Goal: Information Seeking & Learning: Learn about a topic

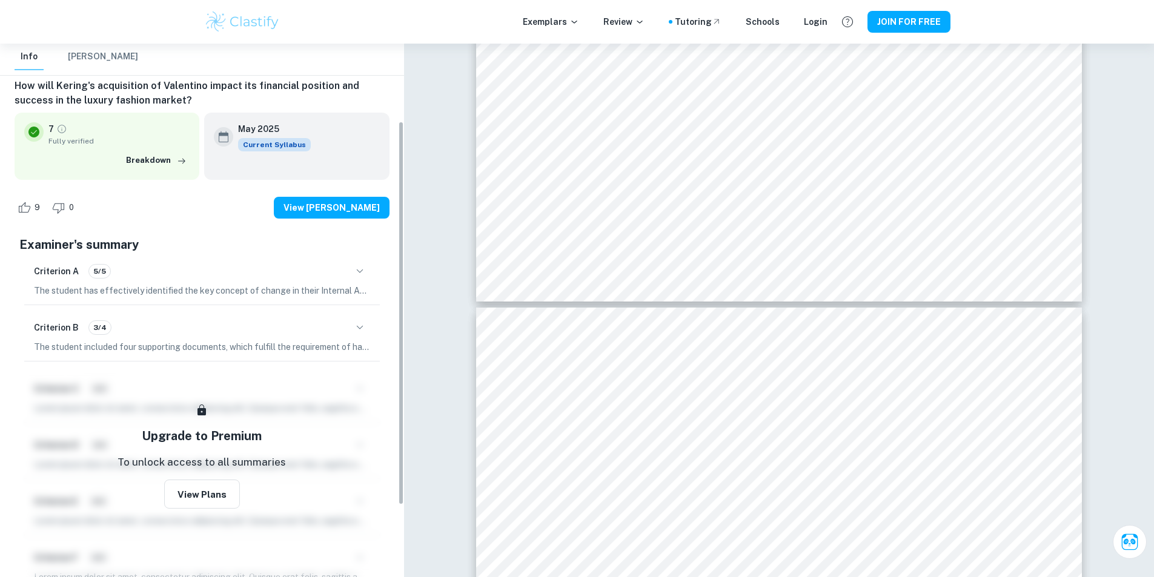
scroll to position [122, 0]
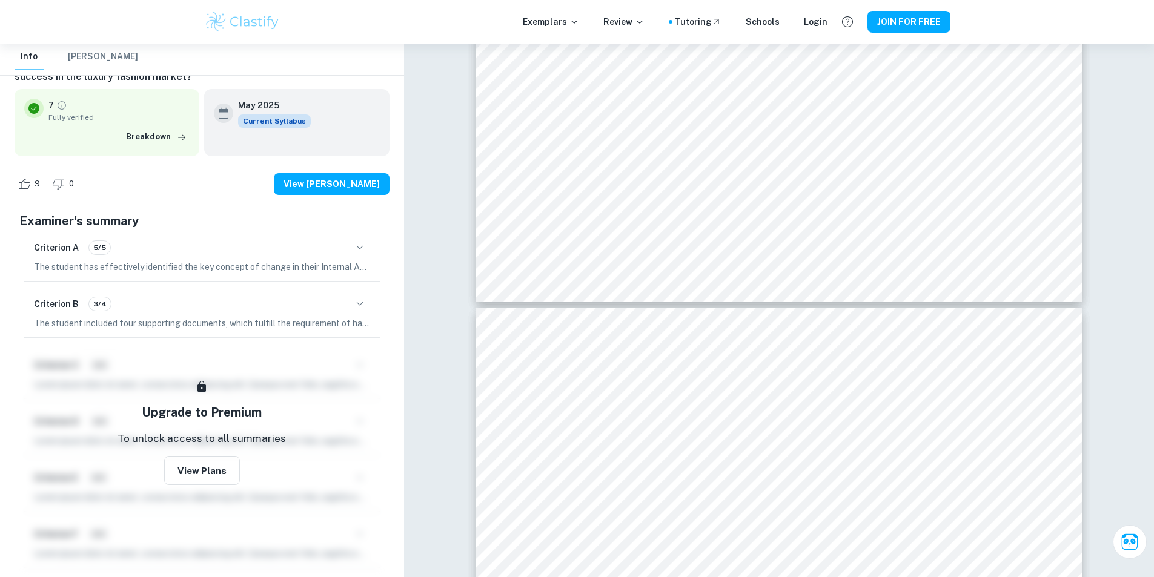
click at [362, 305] on icon "button" at bounding box center [359, 304] width 15 height 15
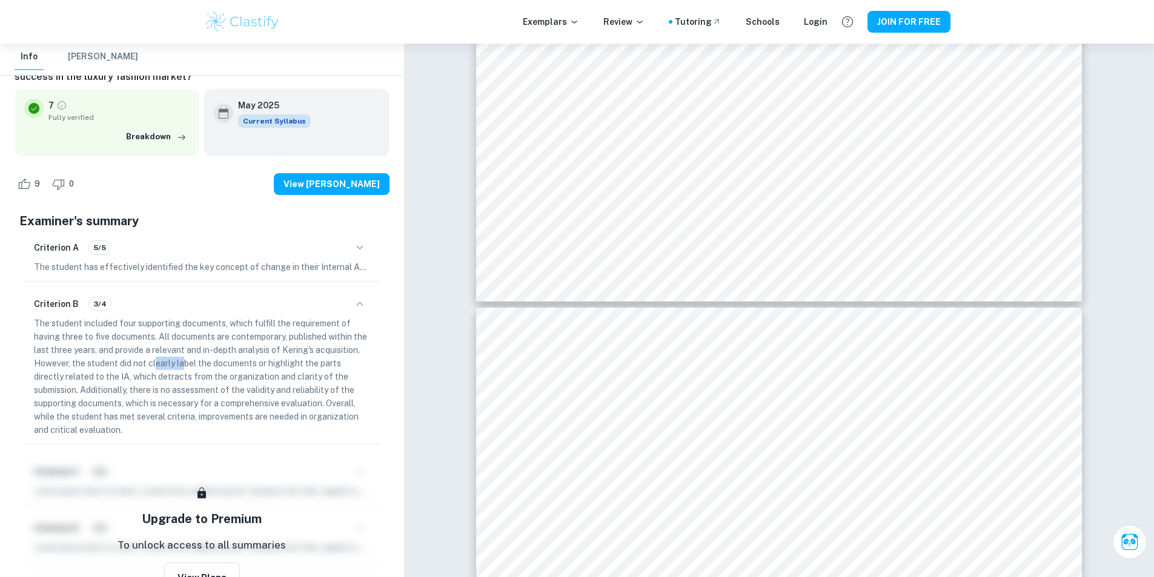
drag, startPoint x: 205, startPoint y: 366, endPoint x: 231, endPoint y: 367, distance: 25.5
click at [231, 367] on p "The student included four supporting documents, which fulfill the requirement o…" at bounding box center [202, 377] width 336 height 120
click at [243, 368] on p "The student included four supporting documents, which fulfill the requirement o…" at bounding box center [202, 377] width 336 height 120
drag, startPoint x: 223, startPoint y: 373, endPoint x: 235, endPoint y: 374, distance: 11.5
click at [235, 374] on p "The student included four supporting documents, which fulfill the requirement o…" at bounding box center [202, 377] width 336 height 120
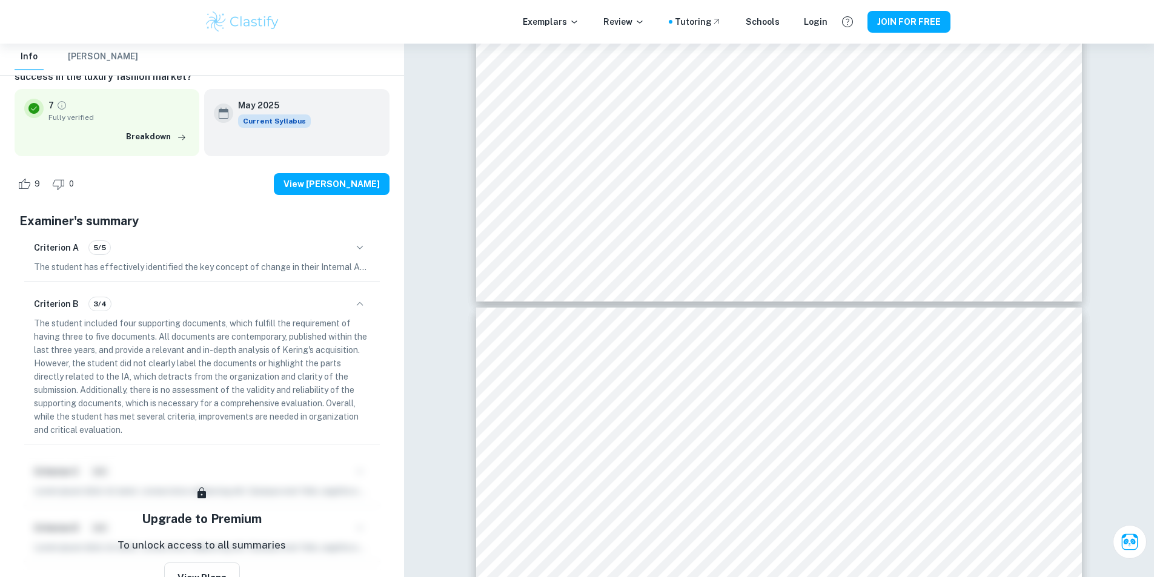
click at [247, 383] on p "The student included four supporting documents, which fulfill the requirement o…" at bounding box center [202, 377] width 336 height 120
click at [359, 239] on button "button" at bounding box center [359, 247] width 21 height 21
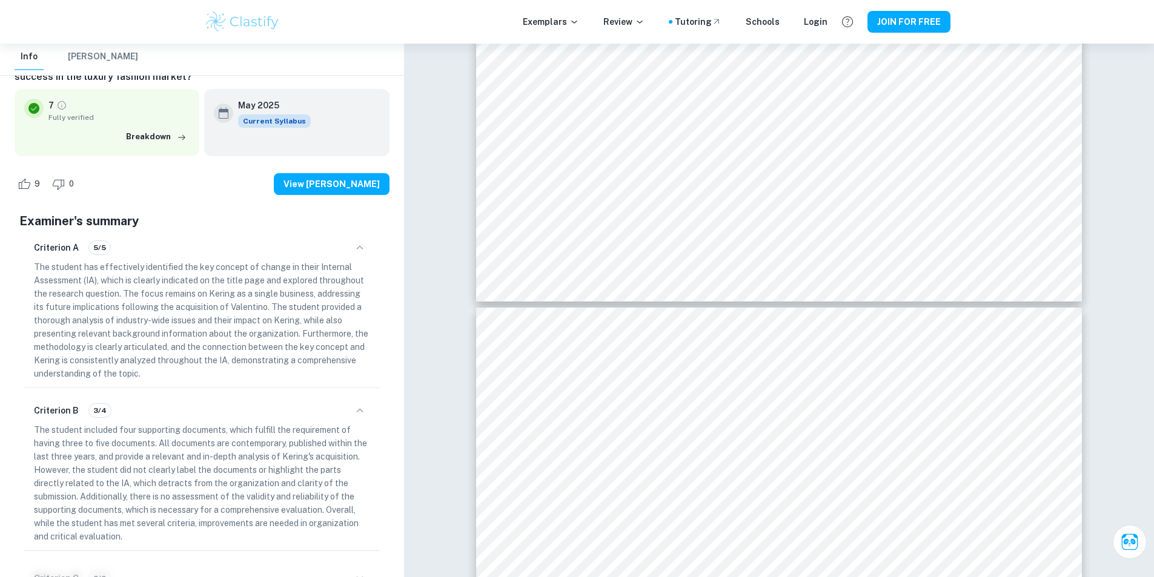
click at [362, 244] on icon "button" at bounding box center [359, 247] width 15 height 15
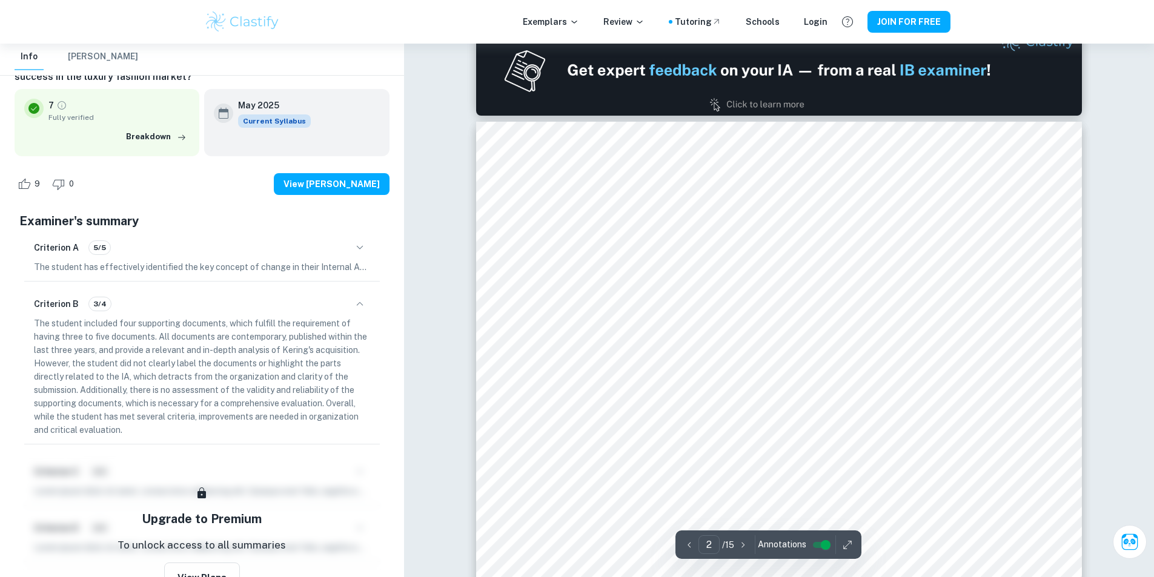
scroll to position [908, 0]
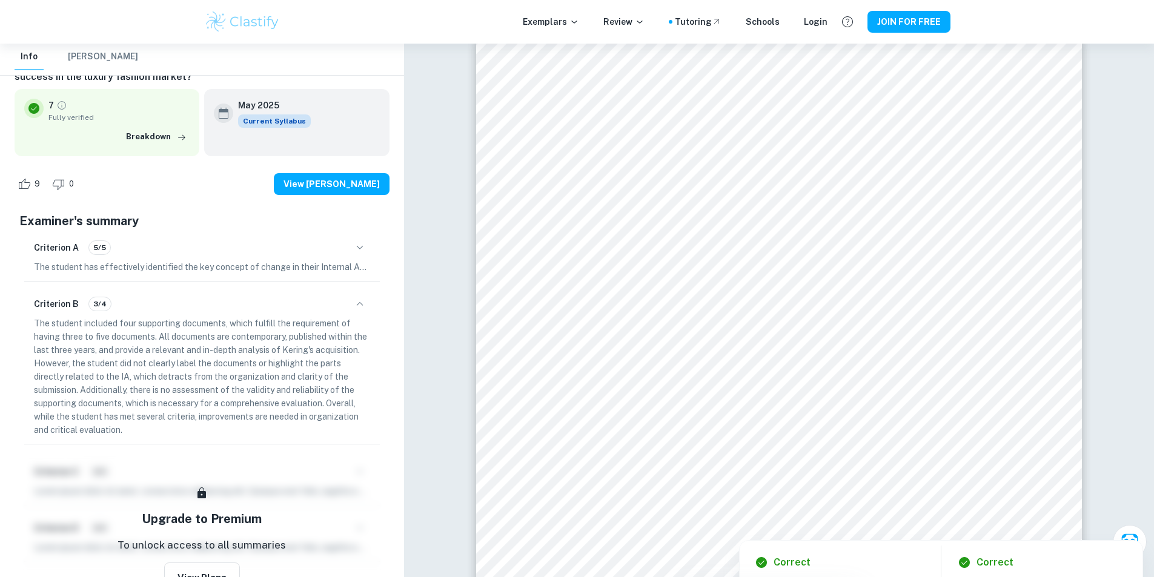
click at [600, 432] on div at bounding box center [787, 428] width 445 height 65
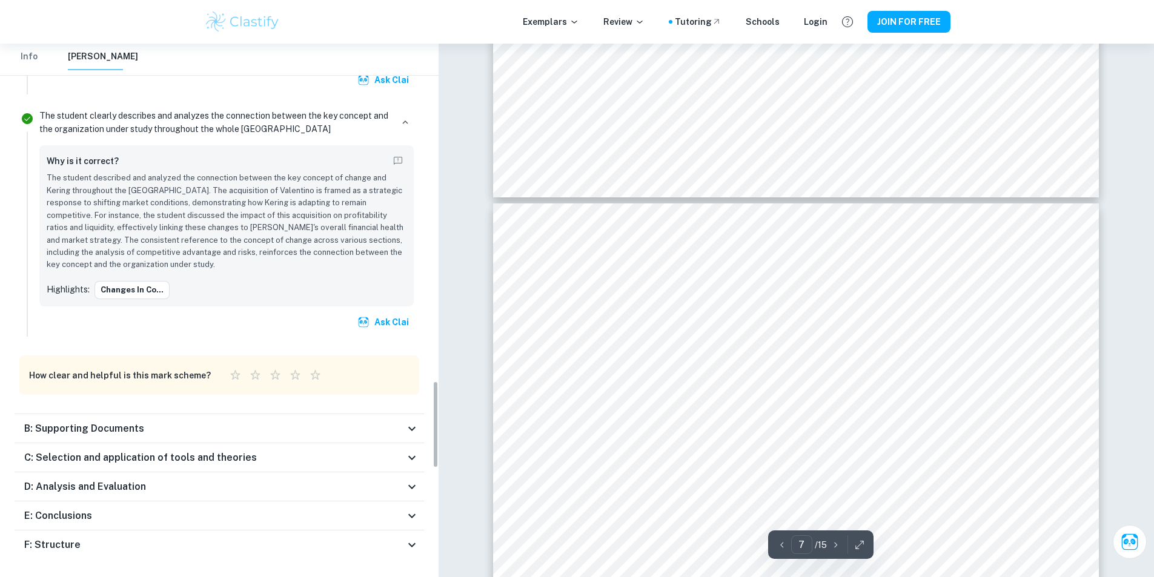
scroll to position [2101, 0]
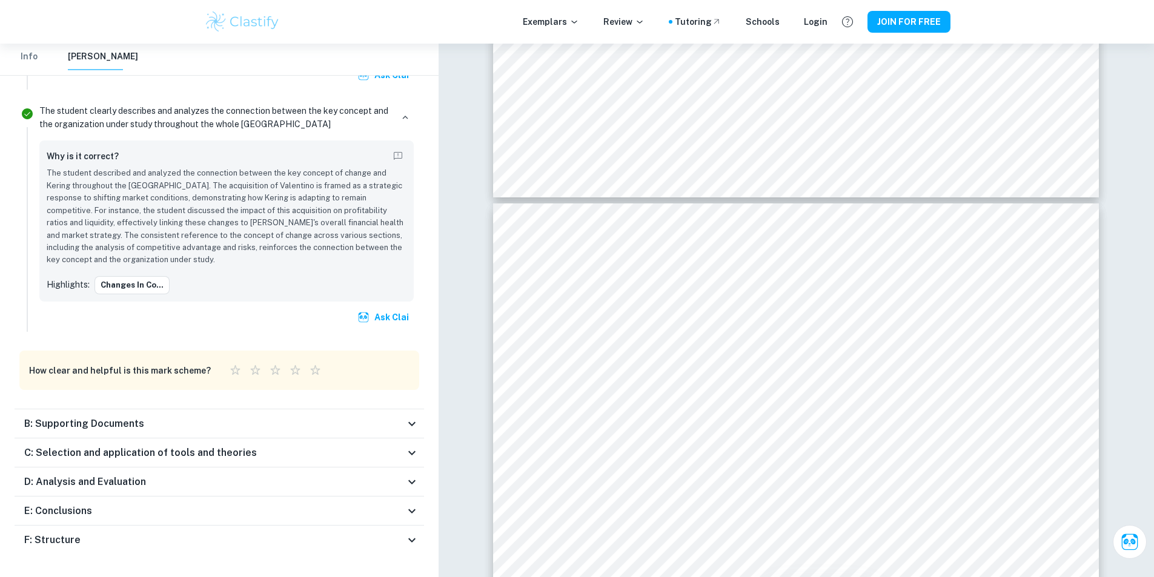
click at [146, 419] on div "B: Supporting Documents" at bounding box center [219, 423] width 409 height 29
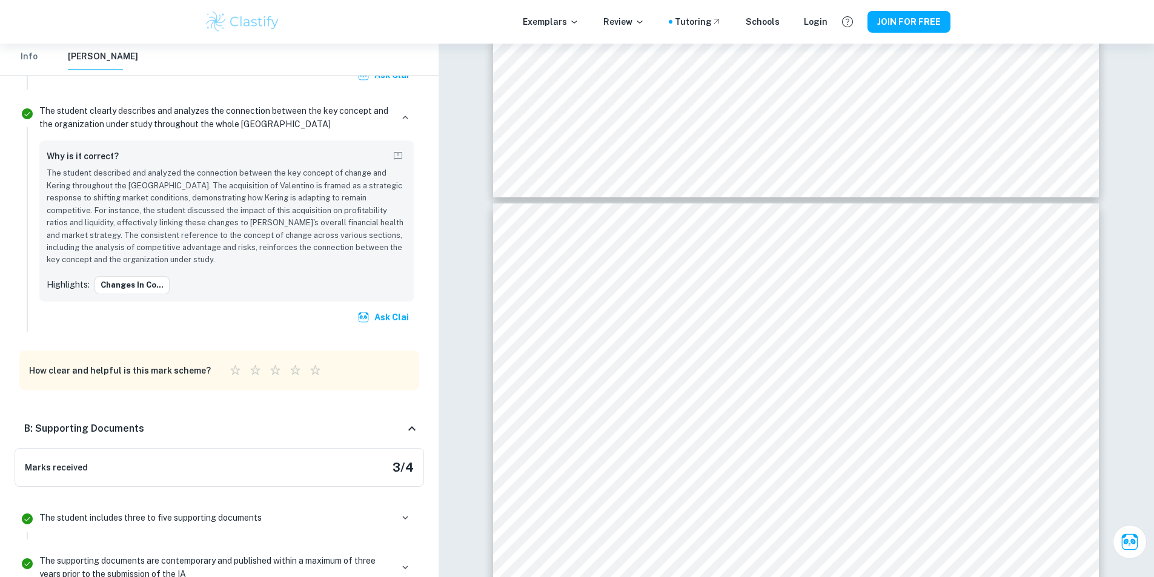
click at [149, 421] on div "B: Supporting Documents" at bounding box center [214, 428] width 380 height 15
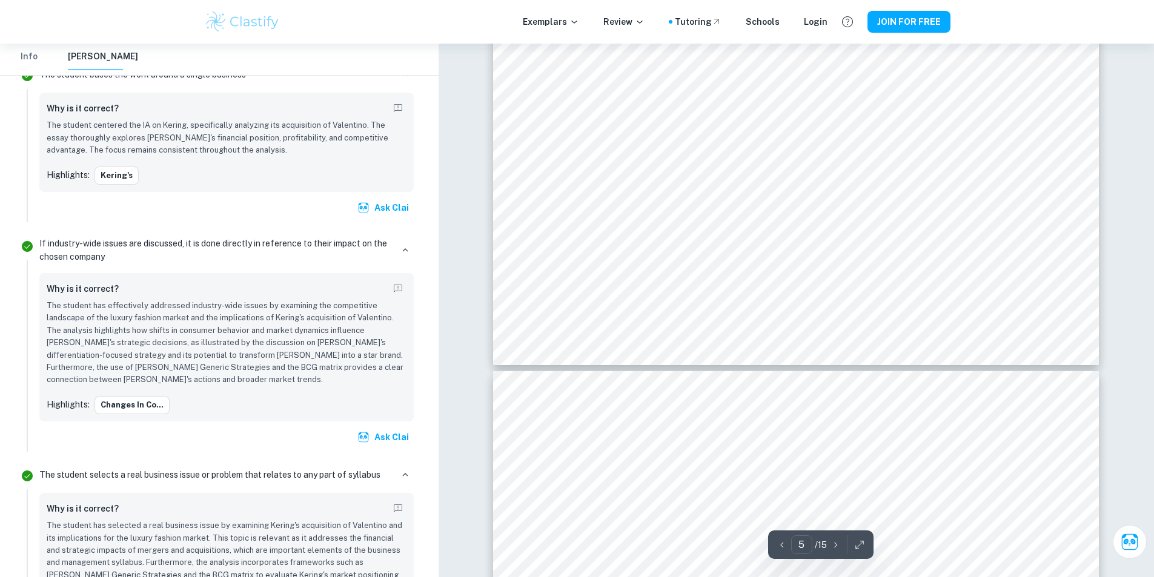
scroll to position [3835, 0]
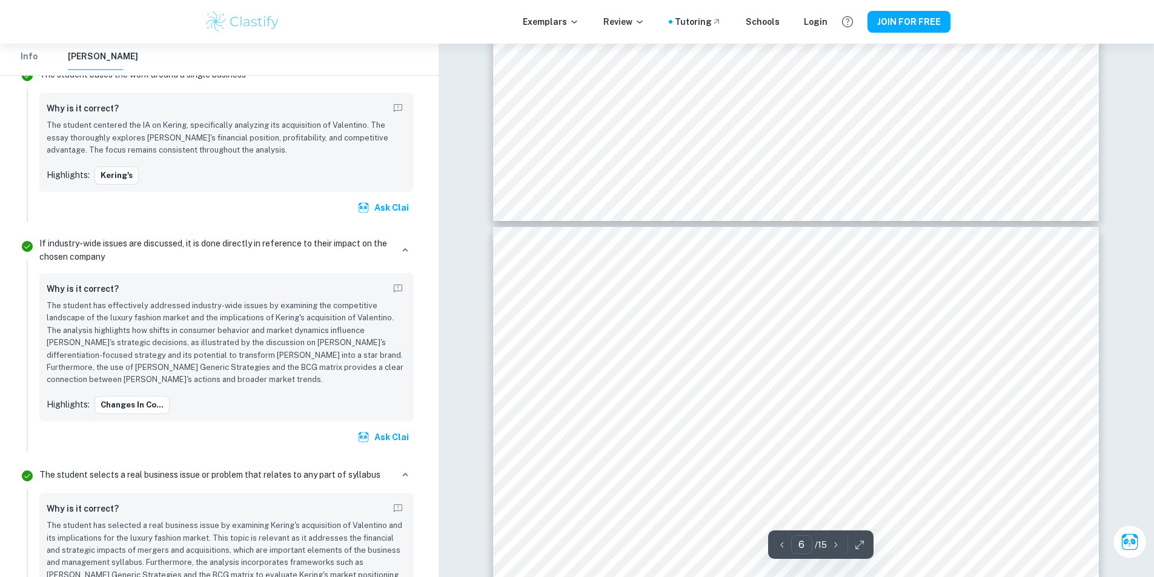
scroll to position [4017, 0]
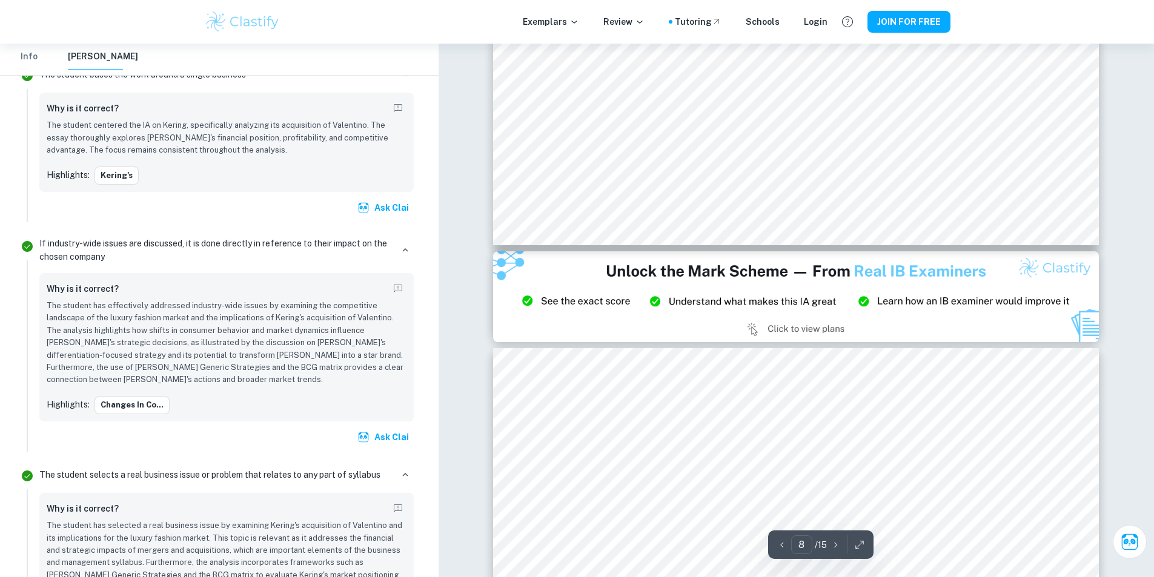
scroll to position [6257, 0]
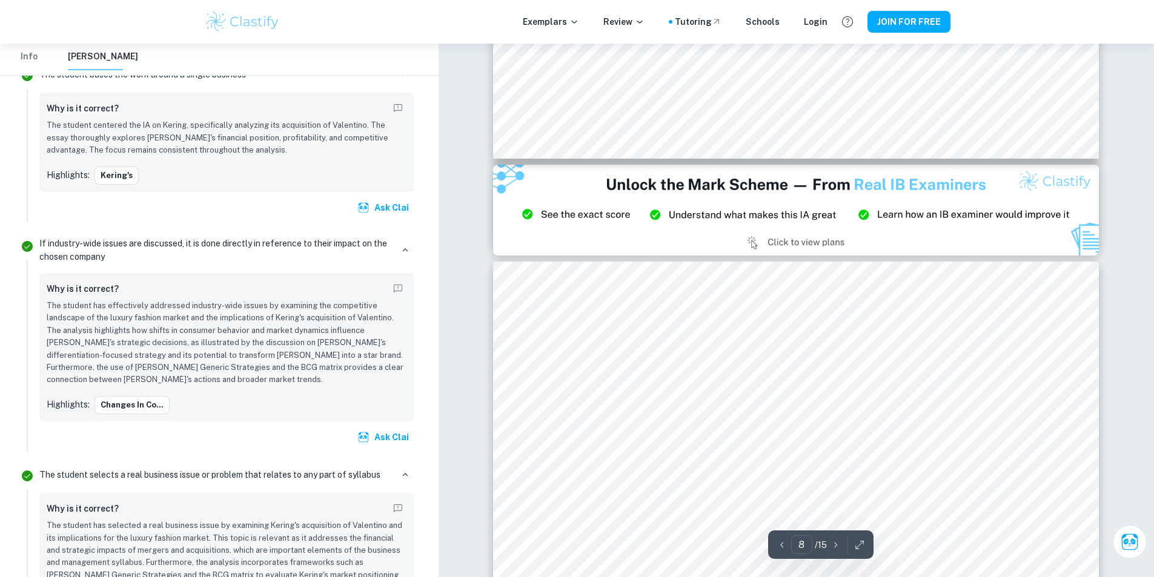
type input "9"
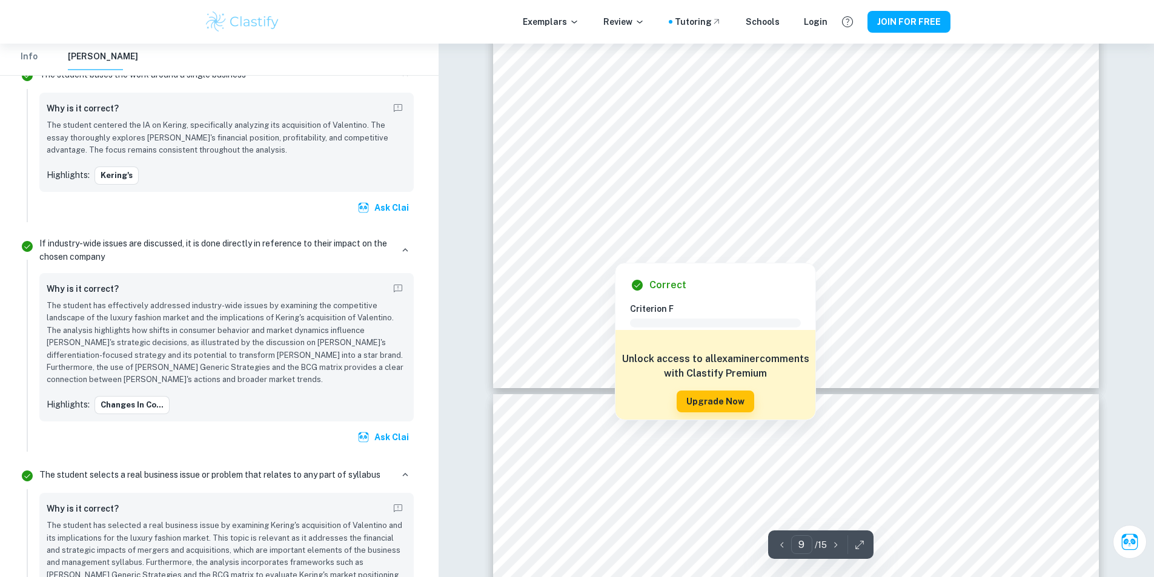
scroll to position [7105, 0]
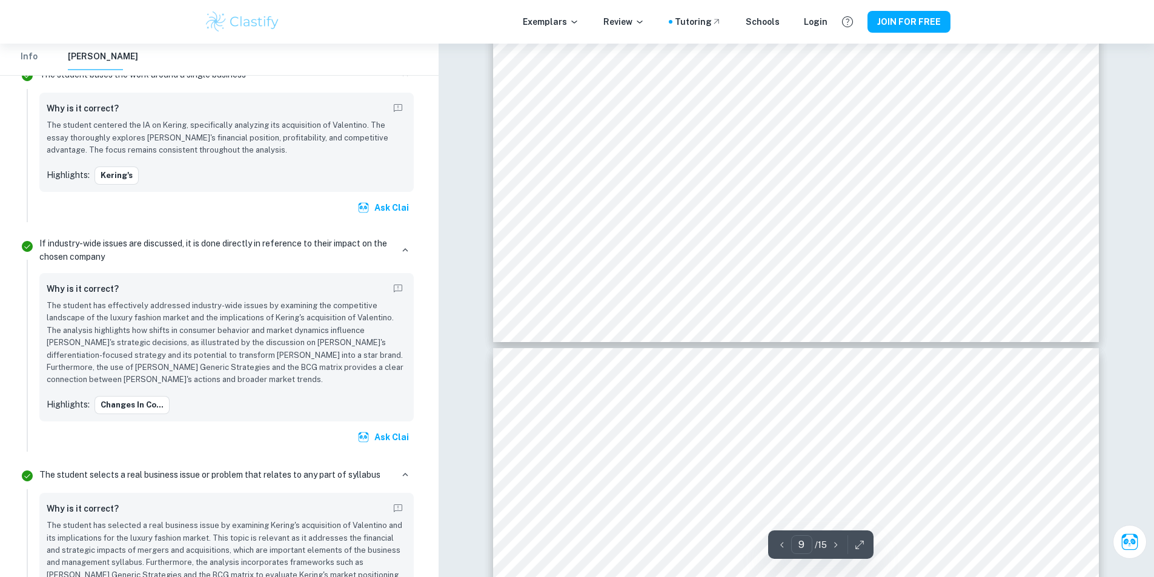
drag, startPoint x: 472, startPoint y: 149, endPoint x: 470, endPoint y: 137, distance: 11.6
